Goal: Information Seeking & Learning: Find specific fact

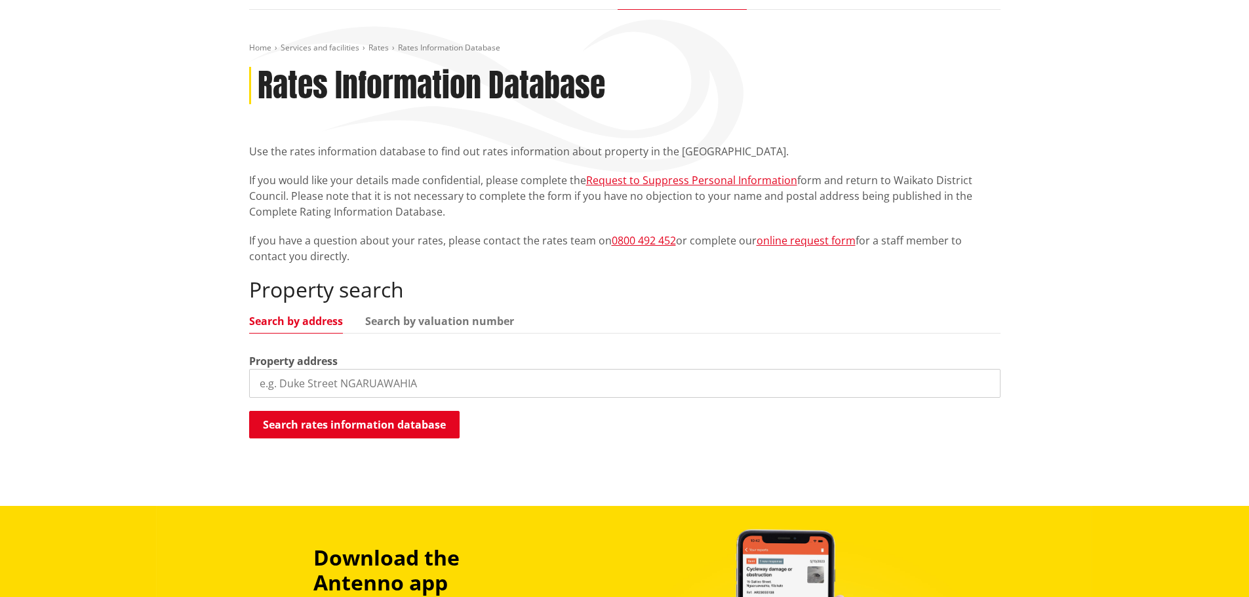
scroll to position [197, 0]
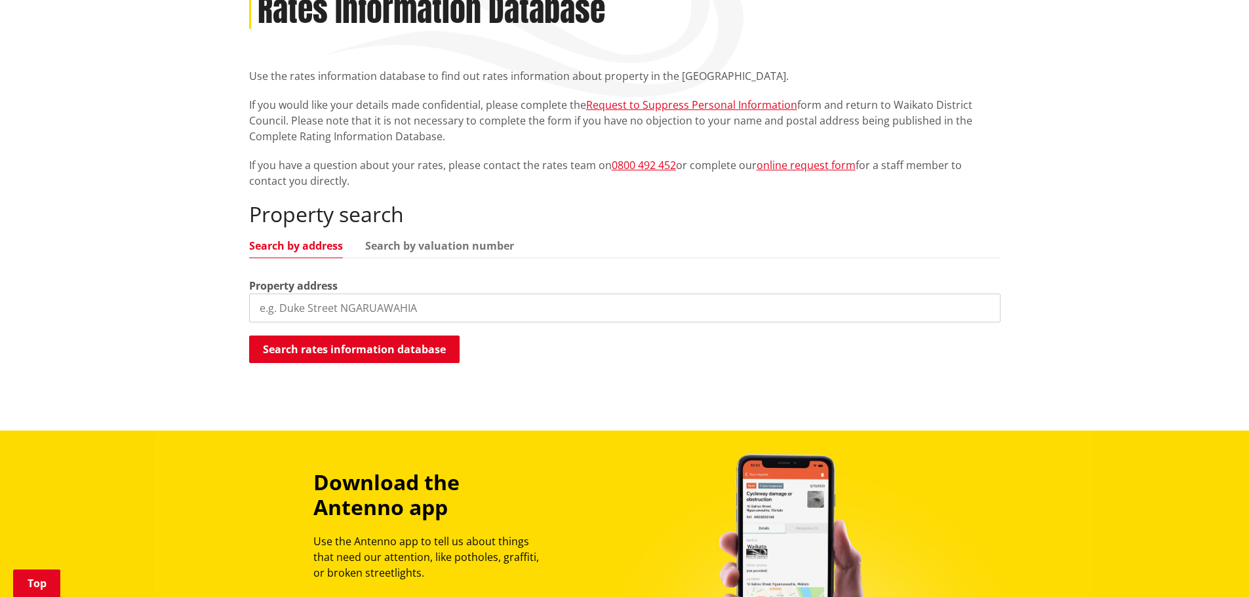
click at [413, 288] on div "Property address" at bounding box center [624, 300] width 751 height 45
click at [410, 302] on input "search" at bounding box center [624, 308] width 751 height 29
paste input "7 Bankart Street"
type input "7 Bankart Street"
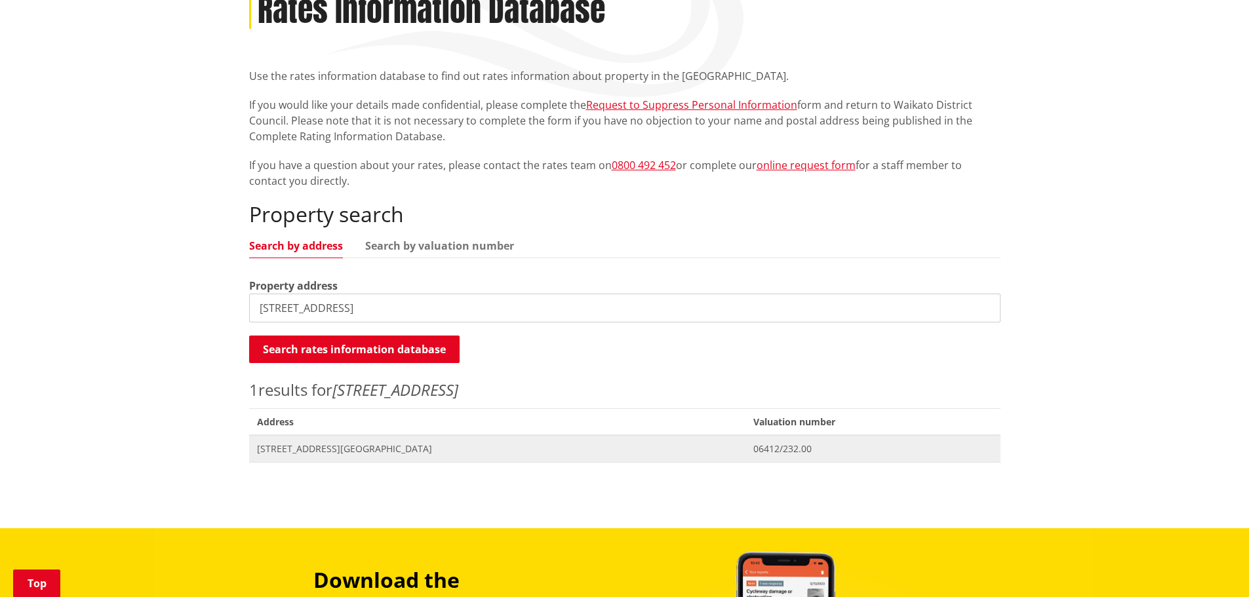
click at [387, 452] on span "[STREET_ADDRESS][GEOGRAPHIC_DATA]" at bounding box center [497, 449] width 481 height 13
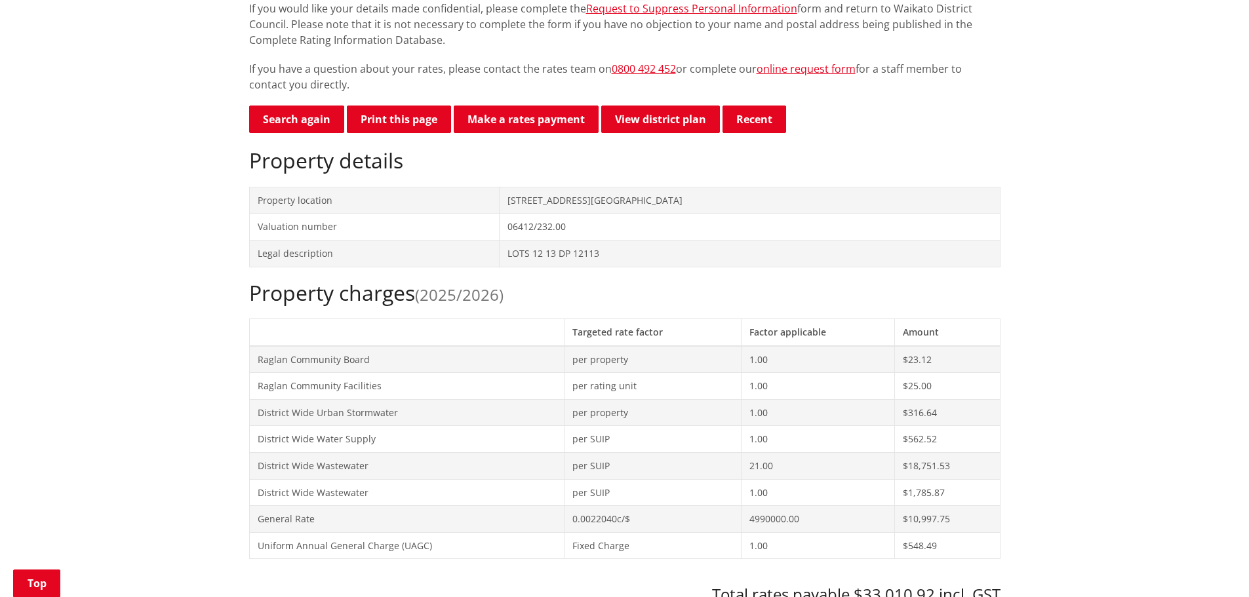
scroll to position [262, 0]
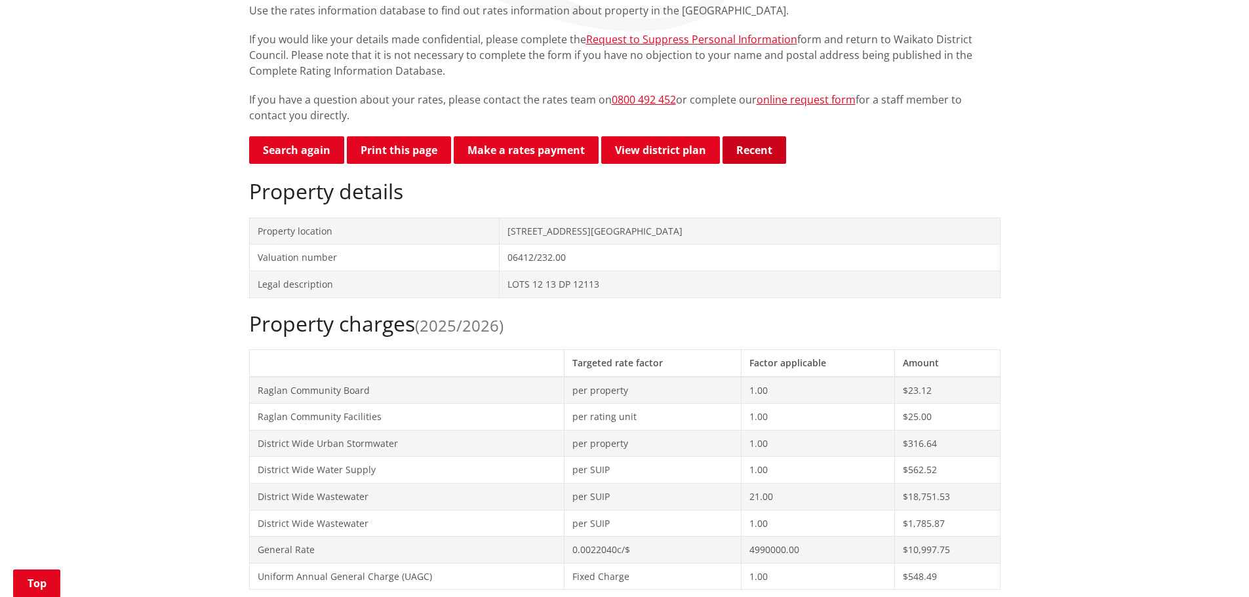
click at [761, 151] on button "Recent" at bounding box center [754, 150] width 64 height 28
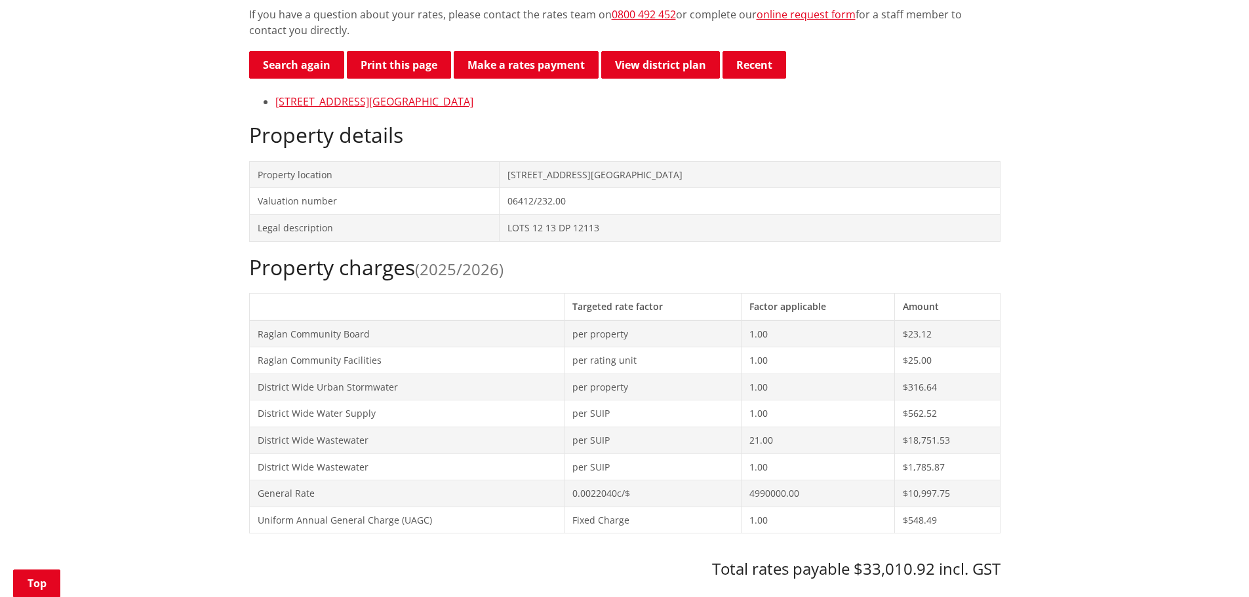
scroll to position [459, 0]
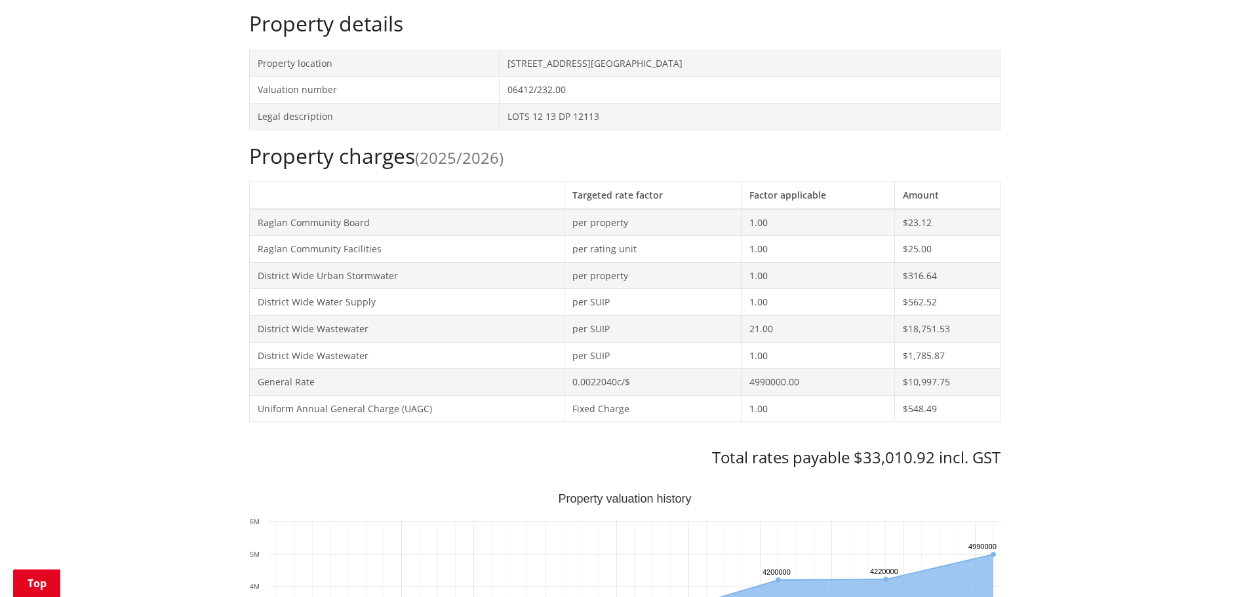
click at [925, 384] on td "$10,997.75" at bounding box center [947, 382] width 105 height 27
copy td "10,997.75"
drag, startPoint x: 963, startPoint y: 381, endPoint x: 913, endPoint y: 400, distance: 53.3
click at [963, 381] on td "$10,997.75" at bounding box center [947, 382] width 105 height 27
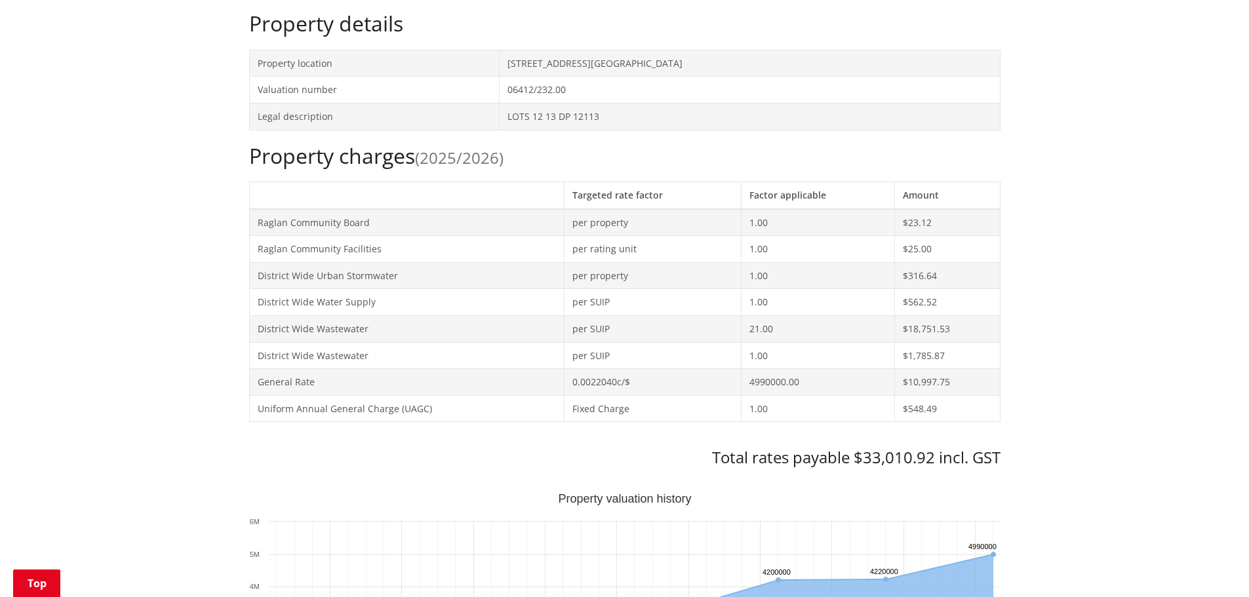
click at [913, 400] on td "$548.49" at bounding box center [947, 408] width 105 height 27
click at [879, 449] on h3 "Total rates payable $33,010.92 incl. GST" at bounding box center [624, 457] width 751 height 19
click at [878, 451] on h3 "Total rates payable $33,010.92 incl. GST" at bounding box center [624, 457] width 751 height 19
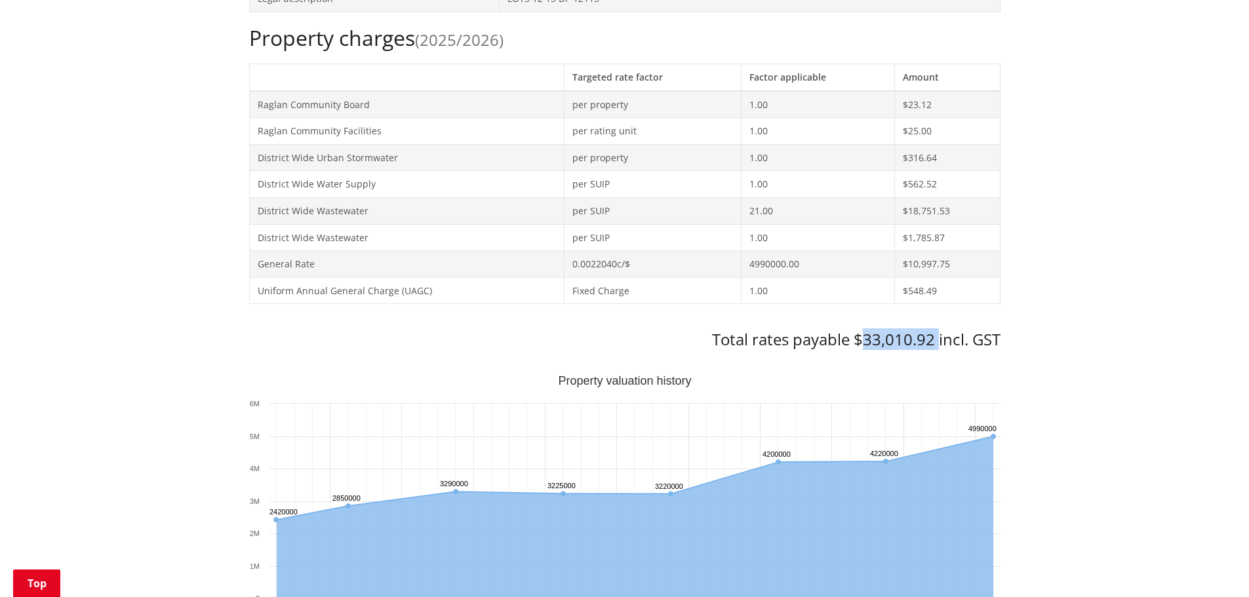
scroll to position [656, 0]
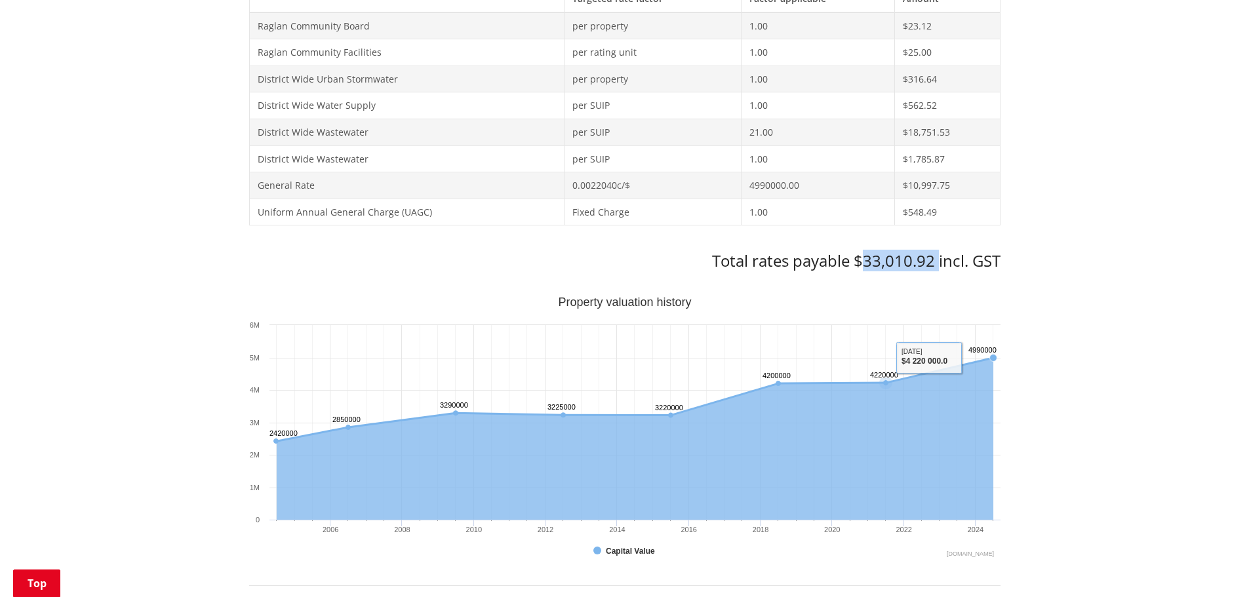
click at [833, 410] on icon "Interactive chart" at bounding box center [634, 439] width 717 height 162
click at [873, 269] on h3 "Total rates payable $33,010.92 incl. GST" at bounding box center [624, 261] width 751 height 19
click at [884, 265] on h3 "Total rates payable $33,010.92 incl. GST" at bounding box center [624, 261] width 751 height 19
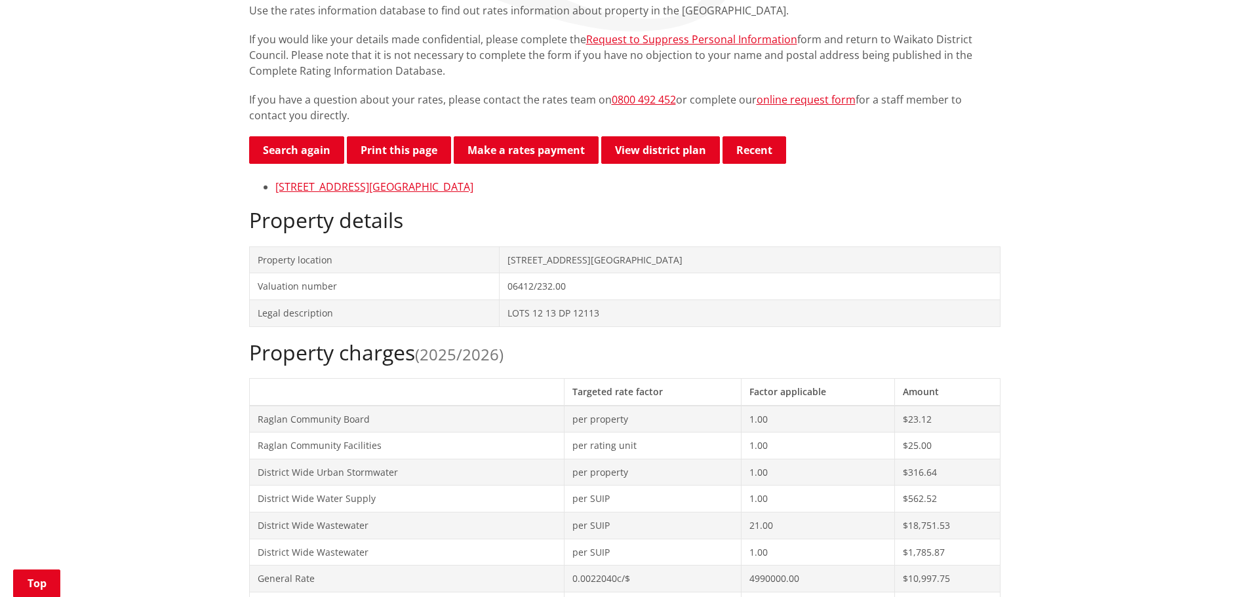
scroll to position [0, 0]
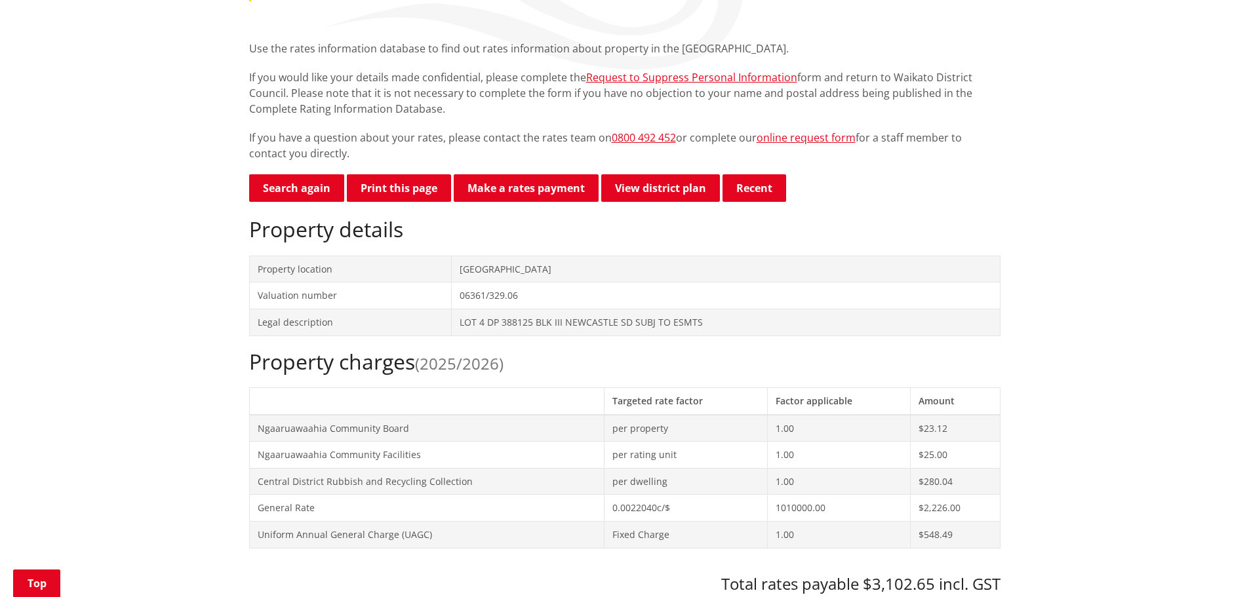
scroll to position [262, 0]
